Goal: Information Seeking & Learning: Understand process/instructions

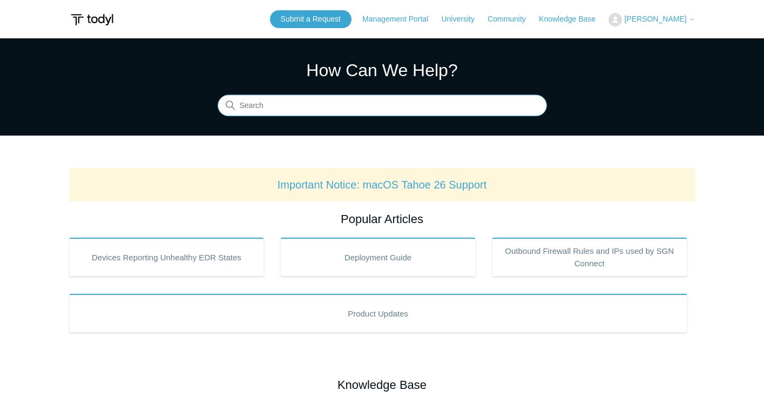
click at [329, 108] on input "Search" at bounding box center [382, 106] width 329 height 22
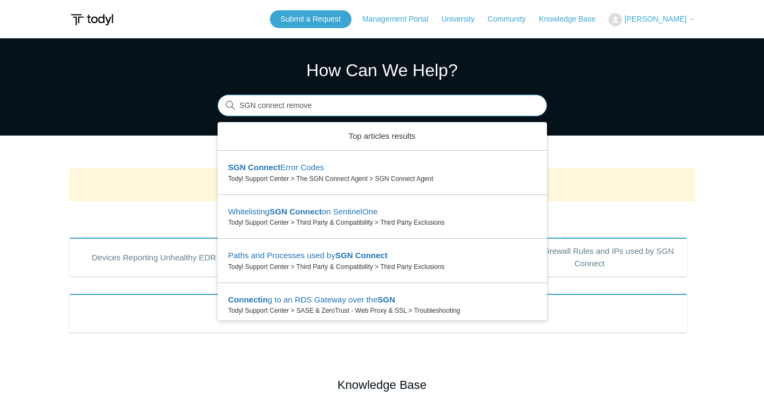
type input "SGN connect remove"
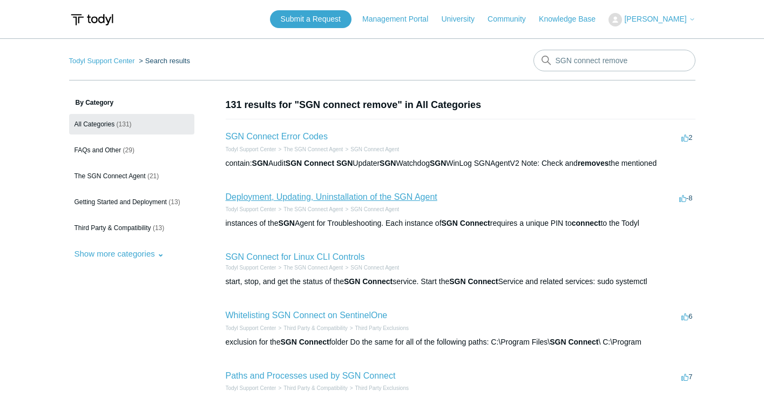
click at [370, 198] on link "Deployment, Updating, Uninstallation of the SGN Agent" at bounding box center [332, 196] width 212 height 9
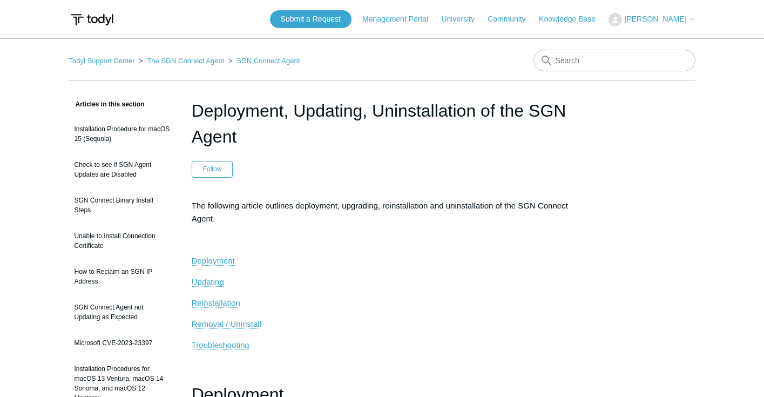
scroll to position [22, 0]
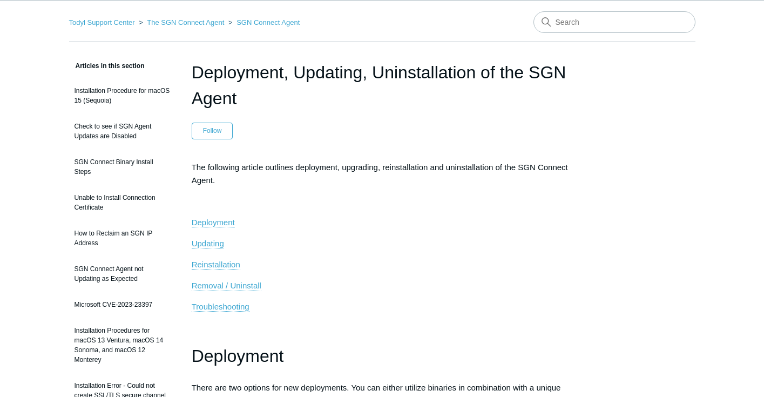
click at [244, 289] on span "Removal / Uninstall" at bounding box center [227, 285] width 70 height 9
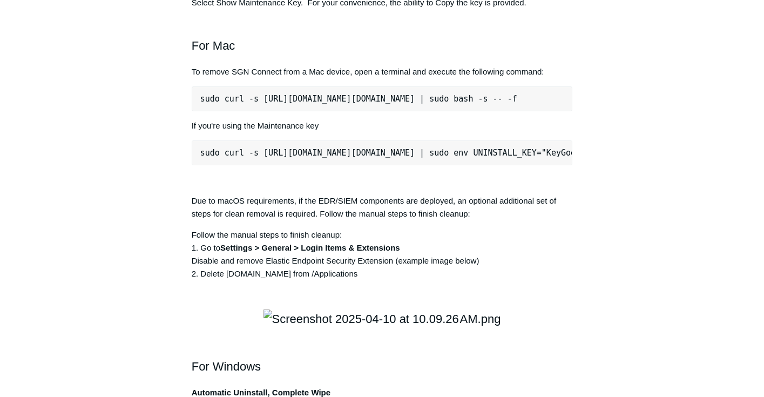
scroll to position [0, 26]
drag, startPoint x: 201, startPoint y: 266, endPoint x: 571, endPoint y: 268, distance: 369.9
click at [571, 111] on pre "sudo curl -s https://portal.todyl.com/tools/MacUninstall.sh | sudo bash -s -- -f" at bounding box center [382, 98] width 381 height 25
copy pre "sudo curl -s https://portal.todyl.com/tools/MacUninstall.sh | sudo bash -s -- -f"
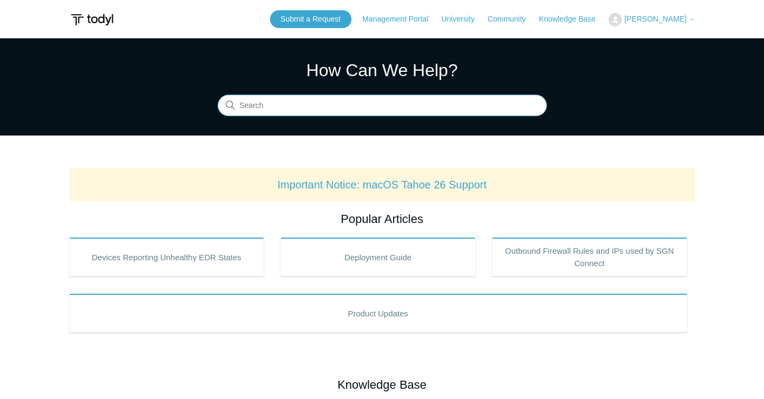
click at [322, 106] on input "Search" at bounding box center [382, 106] width 329 height 22
type input "remove sgn agent"
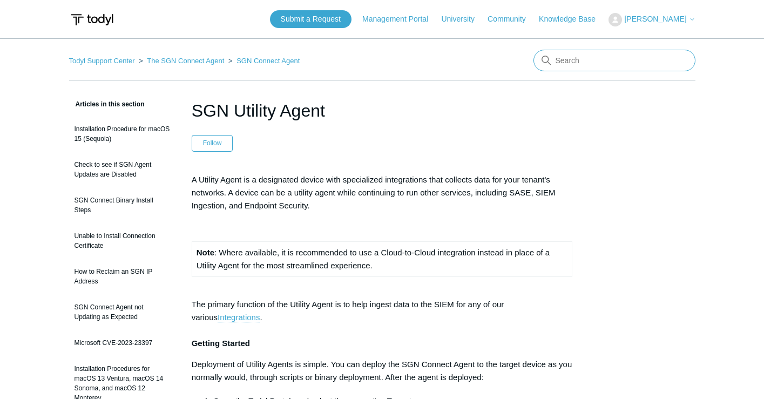
click at [579, 58] on input "Search" at bounding box center [614, 61] width 162 height 22
type input "sgn remove"
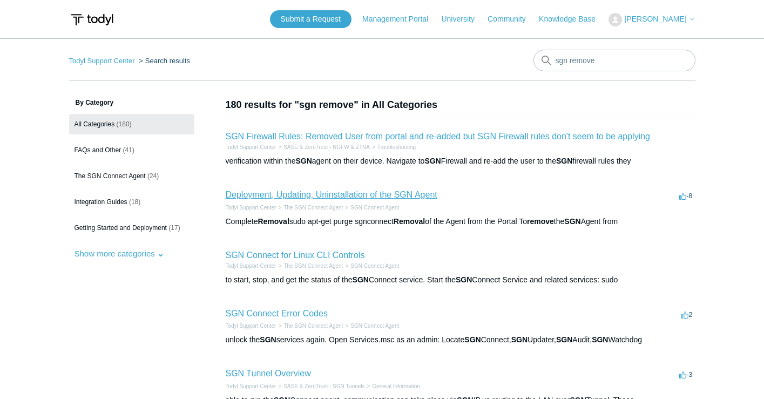
click at [332, 195] on link "Deployment, Updating, Uninstallation of the SGN Agent" at bounding box center [332, 194] width 212 height 9
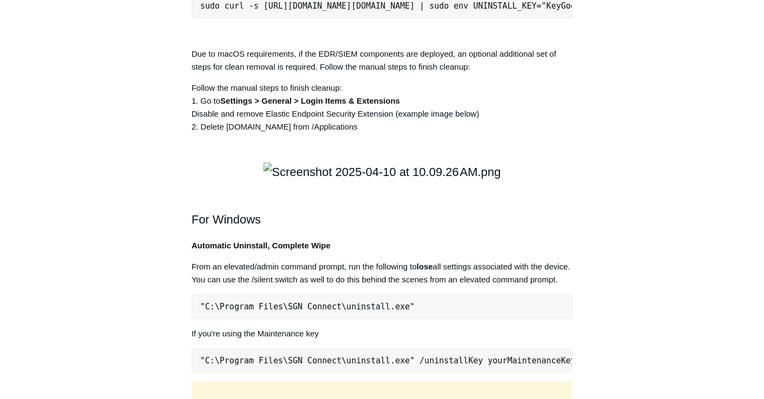
scroll to position [1604, 0]
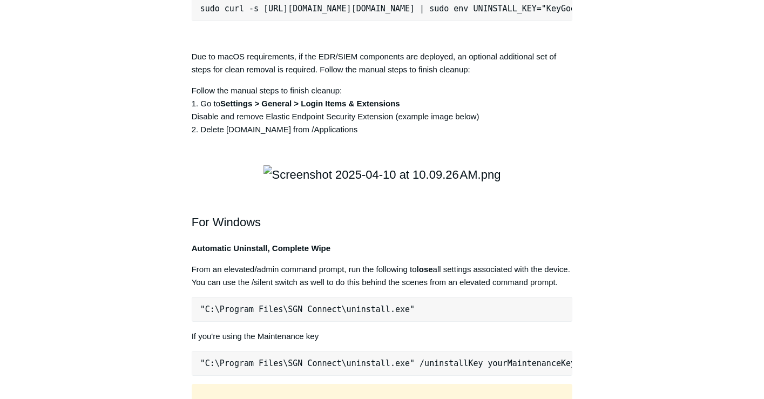
drag, startPoint x: 200, startPoint y: 124, endPoint x: 357, endPoint y: 112, distance: 157.6
drag, startPoint x: 201, startPoint y: 124, endPoint x: 570, endPoint y: 123, distance: 369.3
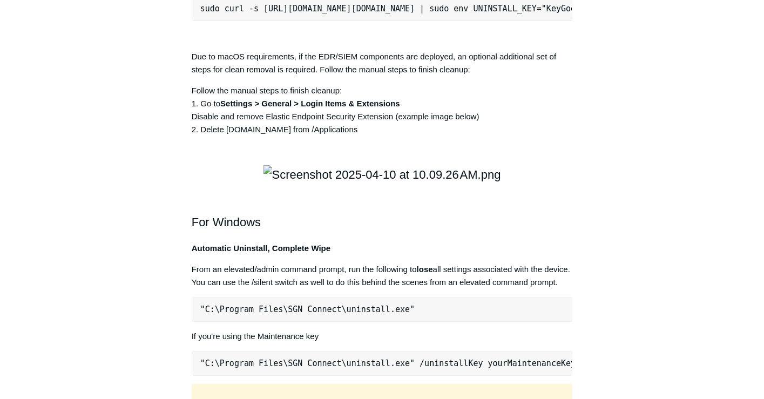
copy pre "sudo curl -s [URL][DOMAIN_NAME][DOMAIN_NAME] | sudo bash -s -- -f"
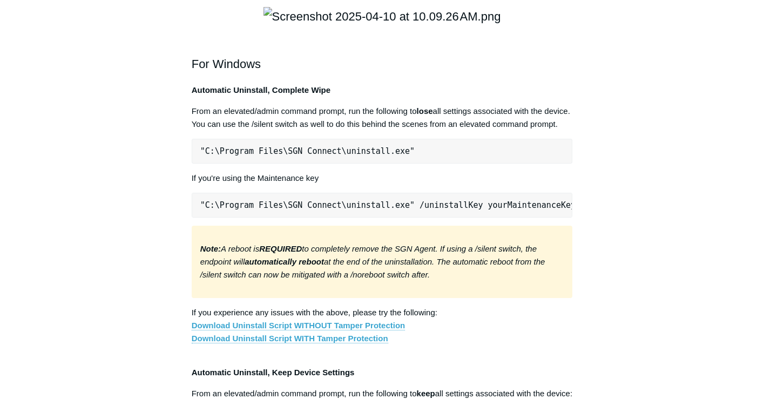
scroll to position [1764, 0]
